Goal: Transaction & Acquisition: Purchase product/service

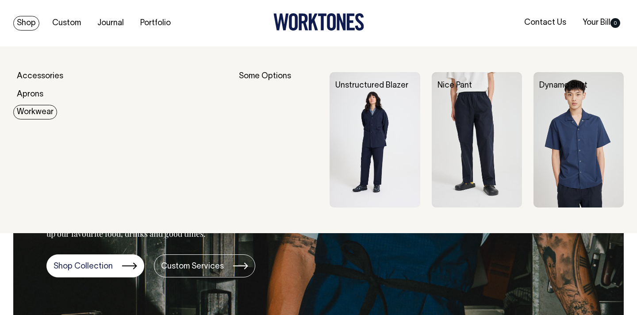
click at [38, 114] on link "Workwear" at bounding box center [35, 112] width 44 height 15
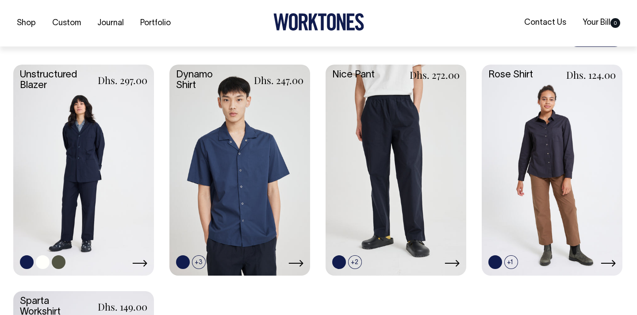
scroll to position [232, 0]
click at [108, 183] on link at bounding box center [83, 168] width 141 height 209
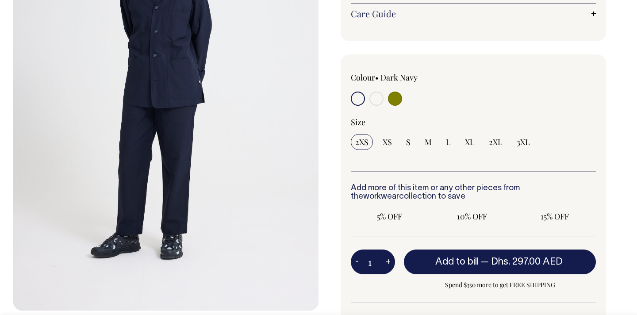
scroll to position [312, 0]
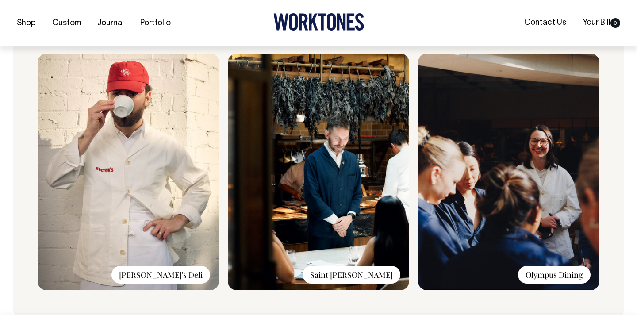
scroll to position [694, 0]
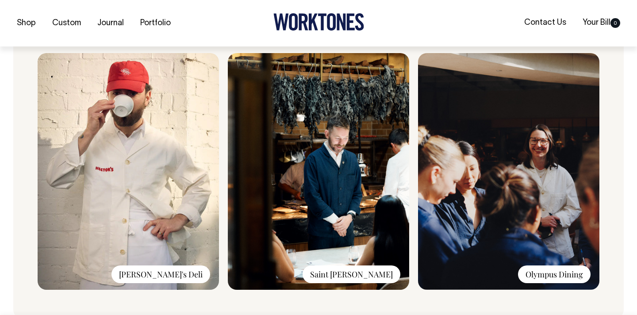
click at [544, 229] on img at bounding box center [508, 171] width 181 height 237
click at [332, 198] on img at bounding box center [318, 171] width 181 height 237
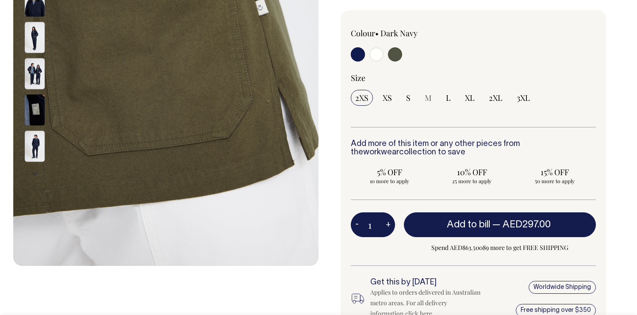
scroll to position [238, 0]
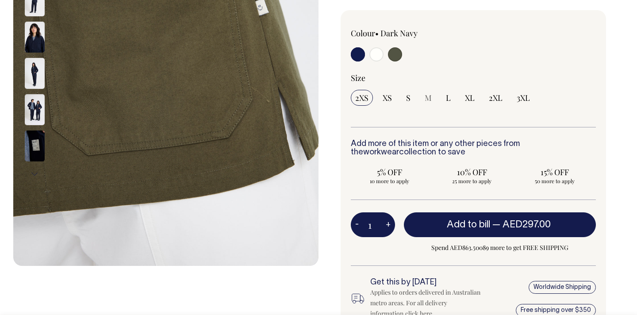
click at [398, 55] on input "radio" at bounding box center [395, 54] width 14 height 14
radio input "true"
select select "Olive"
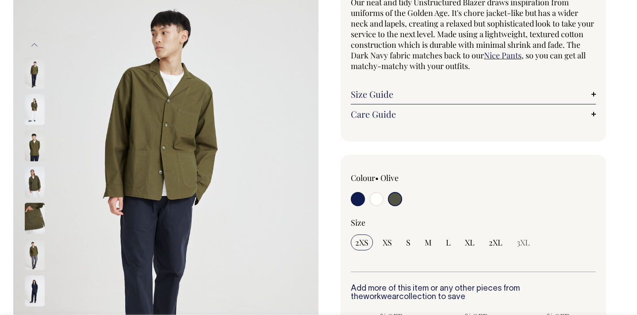
scroll to position [94, 0]
click at [378, 197] on input "radio" at bounding box center [377, 199] width 14 height 14
radio input "true"
select select "Off-White"
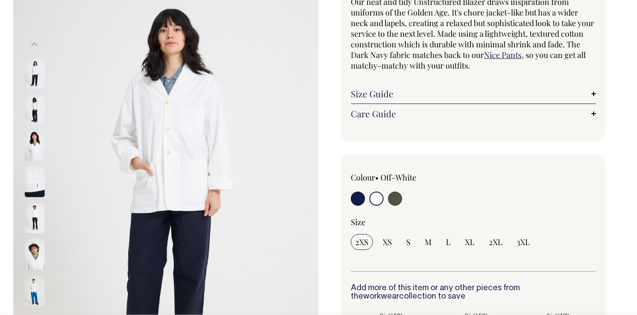
click at [360, 199] on input "radio" at bounding box center [358, 199] width 14 height 14
radio input "true"
select select "Dark Navy"
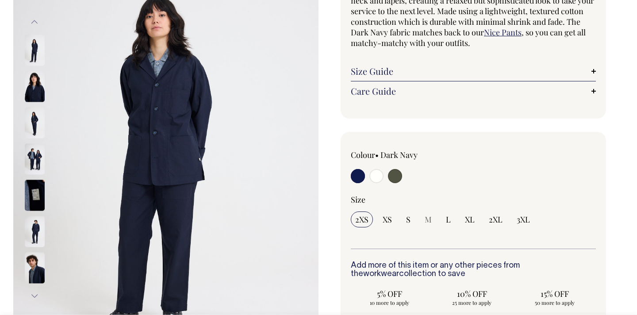
scroll to position [117, 0]
click at [39, 120] on img at bounding box center [35, 122] width 20 height 31
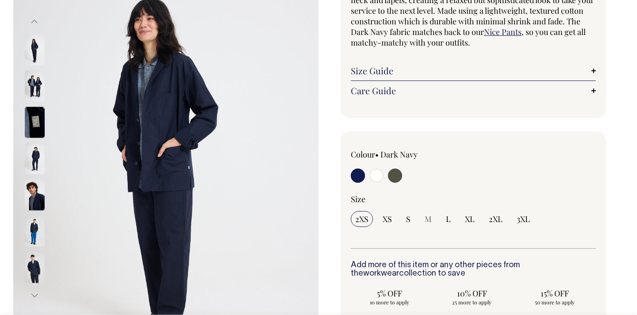
click at [39, 152] on img at bounding box center [35, 158] width 20 height 31
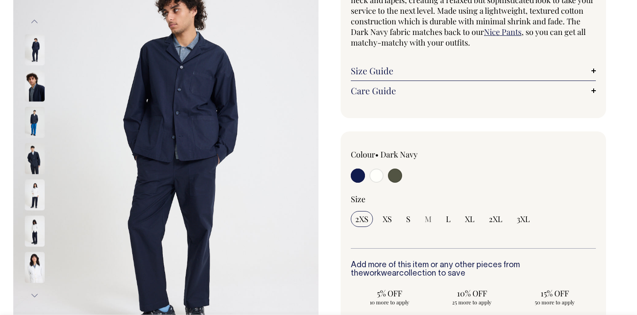
click at [38, 165] on img at bounding box center [35, 158] width 20 height 31
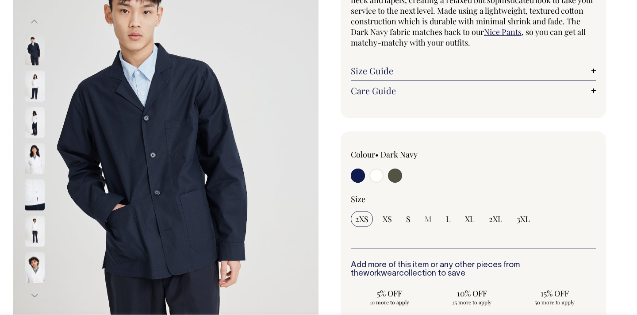
click at [394, 174] on input "radio" at bounding box center [395, 176] width 14 height 14
radio input "true"
select select "Olive"
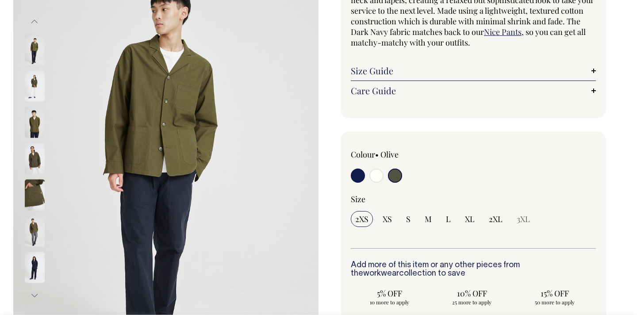
click at [31, 123] on img at bounding box center [35, 122] width 20 height 31
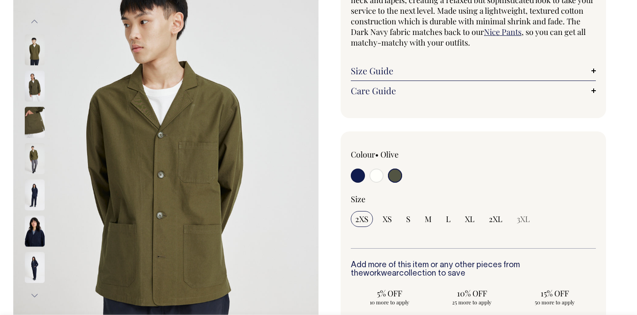
click at [38, 152] on img at bounding box center [35, 158] width 20 height 31
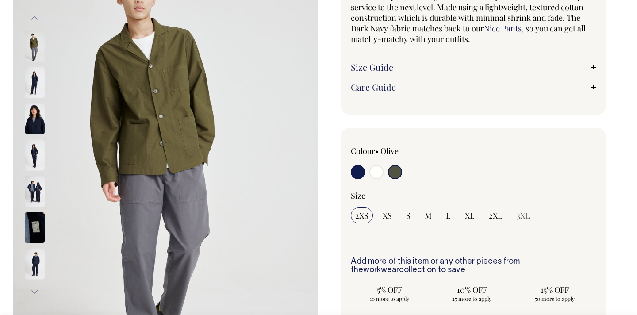
scroll to position [120, 0]
click at [37, 154] on img at bounding box center [35, 154] width 20 height 31
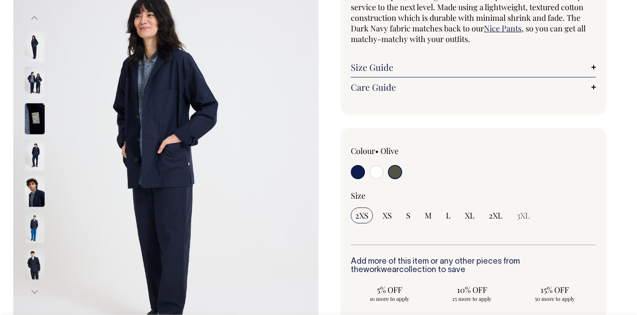
click at [39, 158] on img at bounding box center [35, 154] width 20 height 31
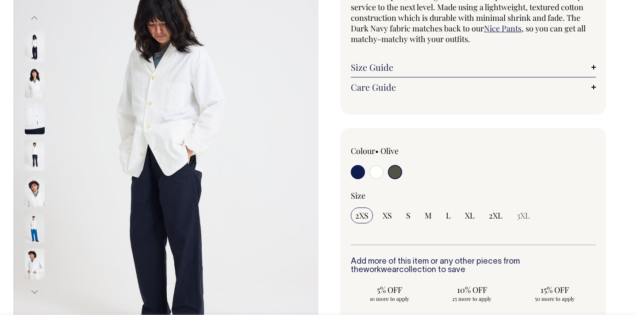
click at [37, 209] on div at bounding box center [46, 227] width 44 height 36
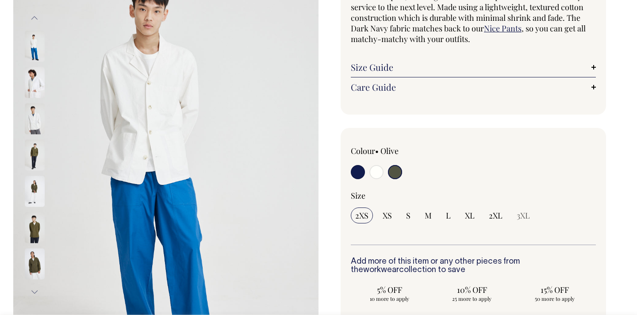
click at [39, 216] on img at bounding box center [35, 227] width 20 height 31
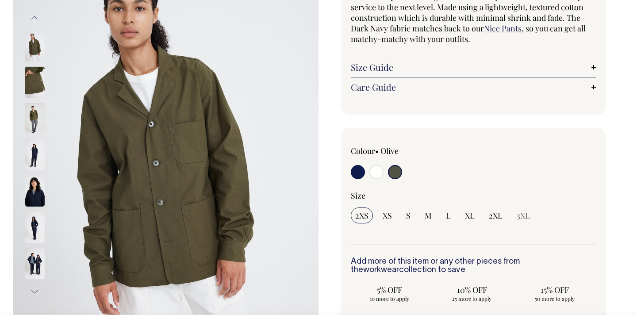
click at [36, 116] on img at bounding box center [35, 118] width 20 height 31
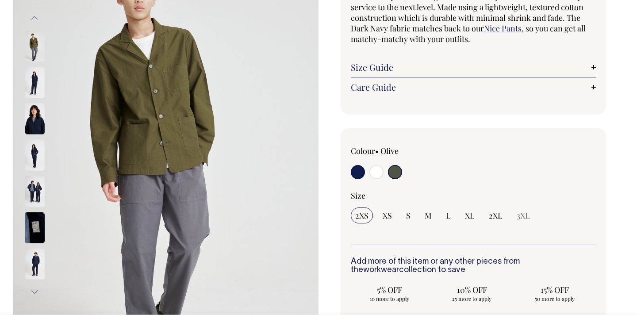
click at [35, 45] on img at bounding box center [35, 46] width 20 height 31
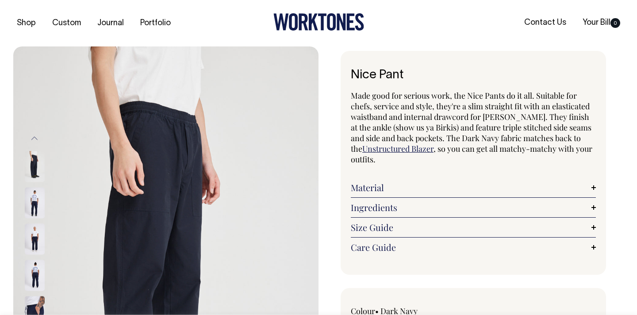
click at [38, 168] on img at bounding box center [35, 166] width 20 height 31
click at [34, 195] on img at bounding box center [35, 202] width 20 height 31
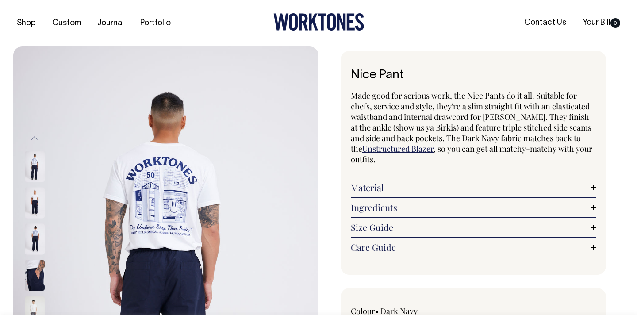
click at [33, 215] on img at bounding box center [35, 202] width 20 height 31
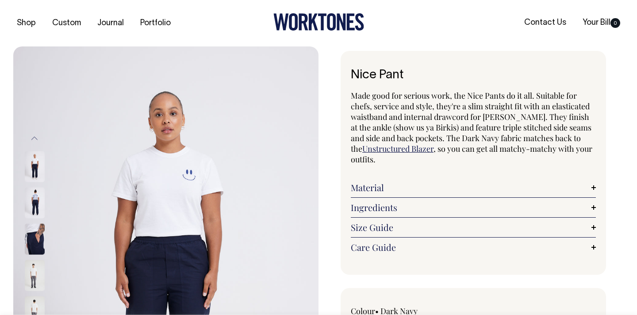
click at [39, 221] on div at bounding box center [46, 239] width 44 height 36
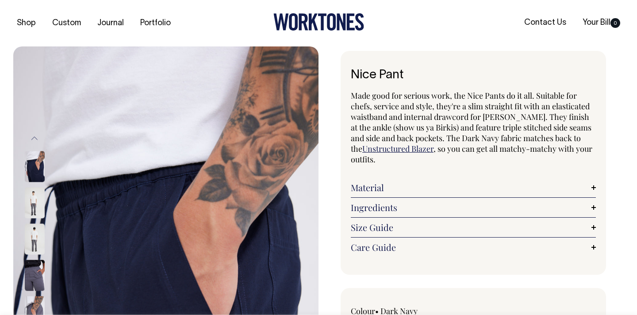
click at [40, 248] on img at bounding box center [35, 239] width 20 height 31
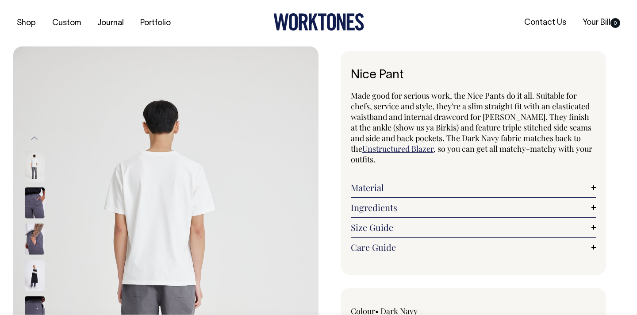
click at [42, 247] on img at bounding box center [35, 239] width 20 height 31
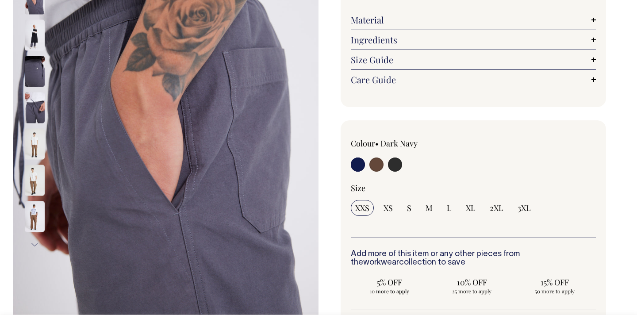
scroll to position [168, 0]
click at [397, 168] on input "radio" at bounding box center [395, 164] width 14 height 14
radio input "true"
select select "Charcoal"
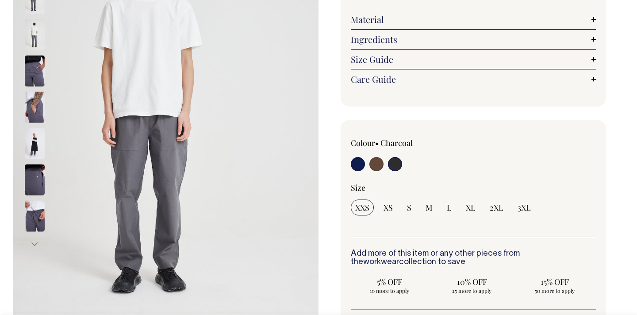
click at [378, 166] on input "radio" at bounding box center [377, 164] width 14 height 14
radio input "true"
radio input "false"
select select "Chocolate"
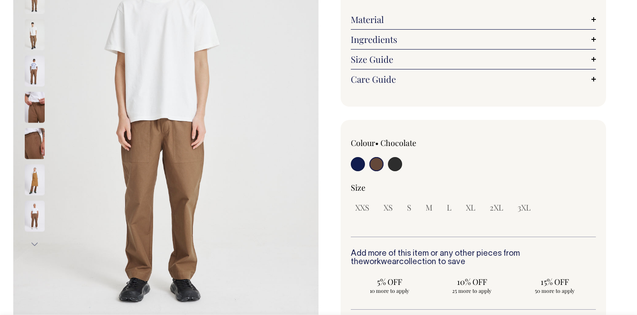
click at [36, 113] on img at bounding box center [35, 107] width 20 height 31
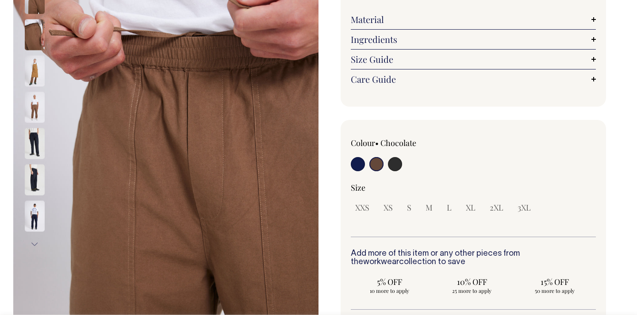
click at [37, 144] on img at bounding box center [35, 143] width 20 height 31
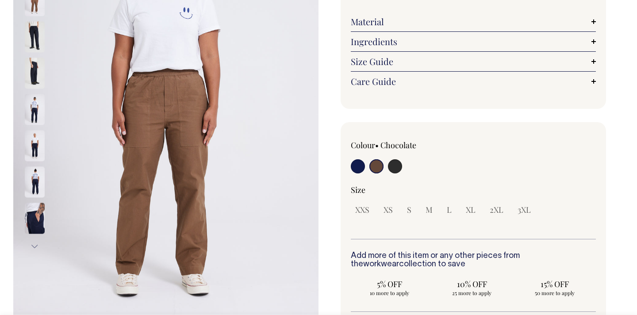
scroll to position [166, 0]
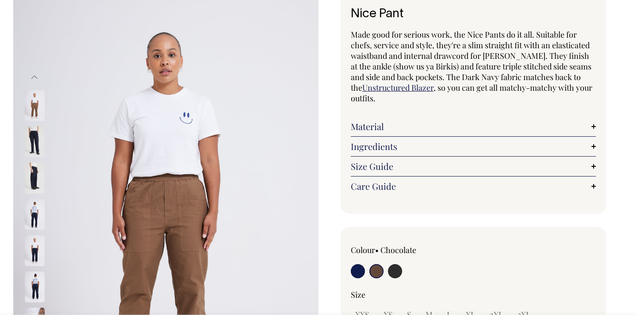
click at [38, 137] on img at bounding box center [35, 141] width 20 height 31
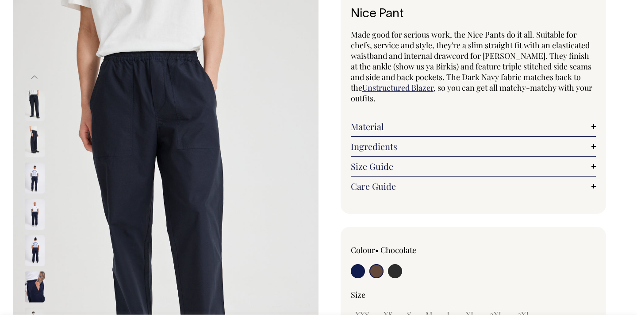
click at [401, 273] on input "radio" at bounding box center [395, 271] width 14 height 14
radio input "true"
select select "Charcoal"
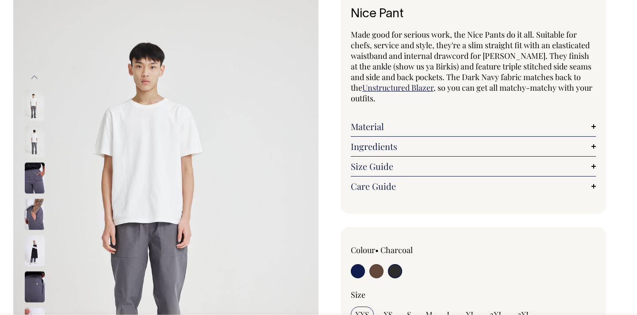
click at [359, 273] on input "radio" at bounding box center [358, 271] width 14 height 14
radio input "true"
select select "Dark Navy"
